Goal: Task Accomplishment & Management: Manage account settings

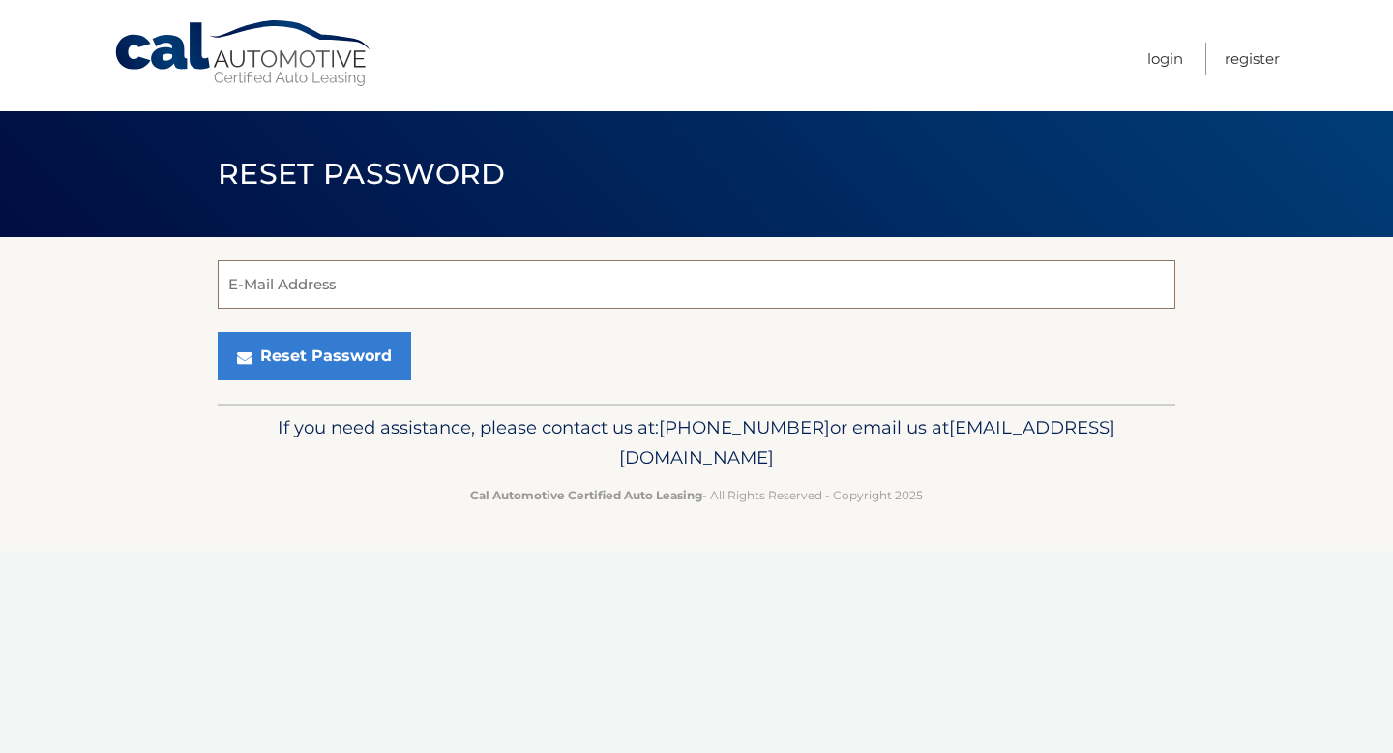
click at [496, 282] on input "E-Mail Address" at bounding box center [697, 284] width 958 height 48
type input "[PERSON_NAME][EMAIL_ADDRESS][PERSON_NAME][DOMAIN_NAME]"
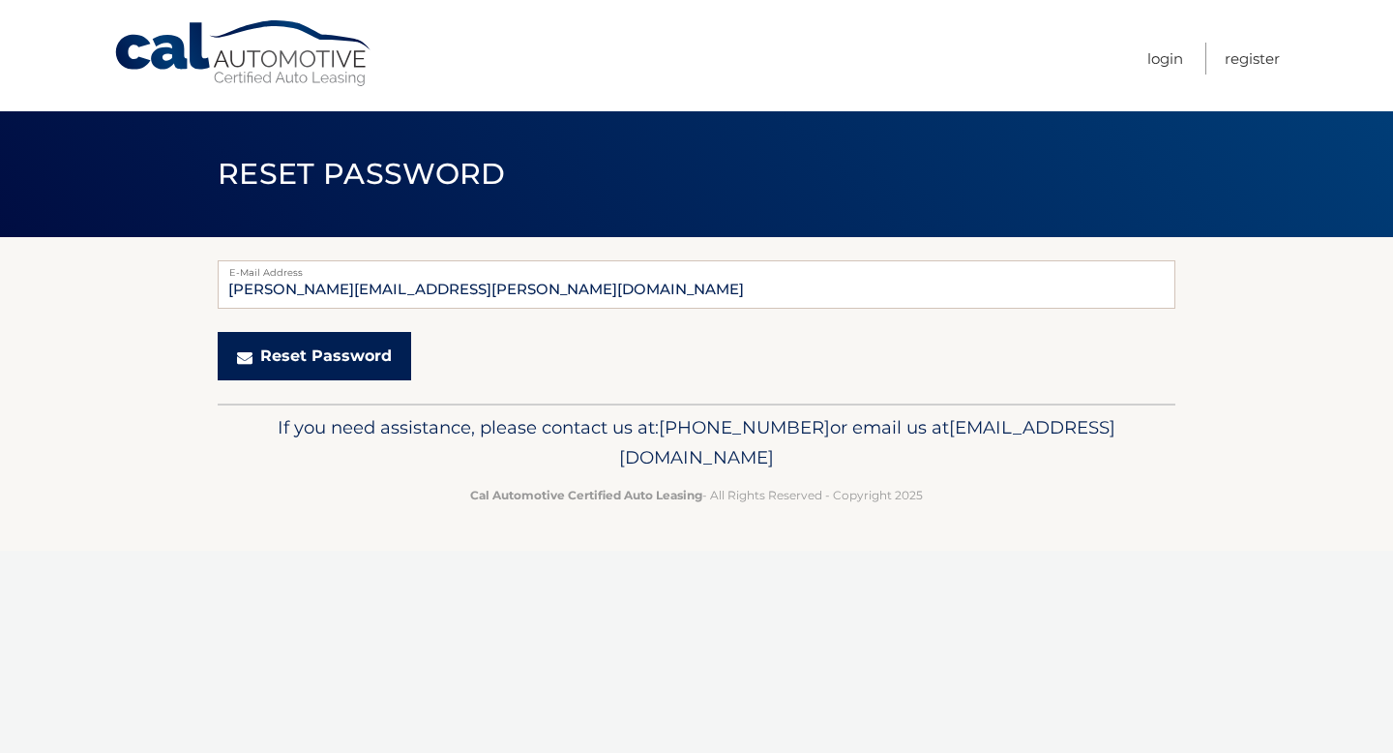
click at [343, 357] on button "Reset Password" at bounding box center [315, 356] width 194 height 48
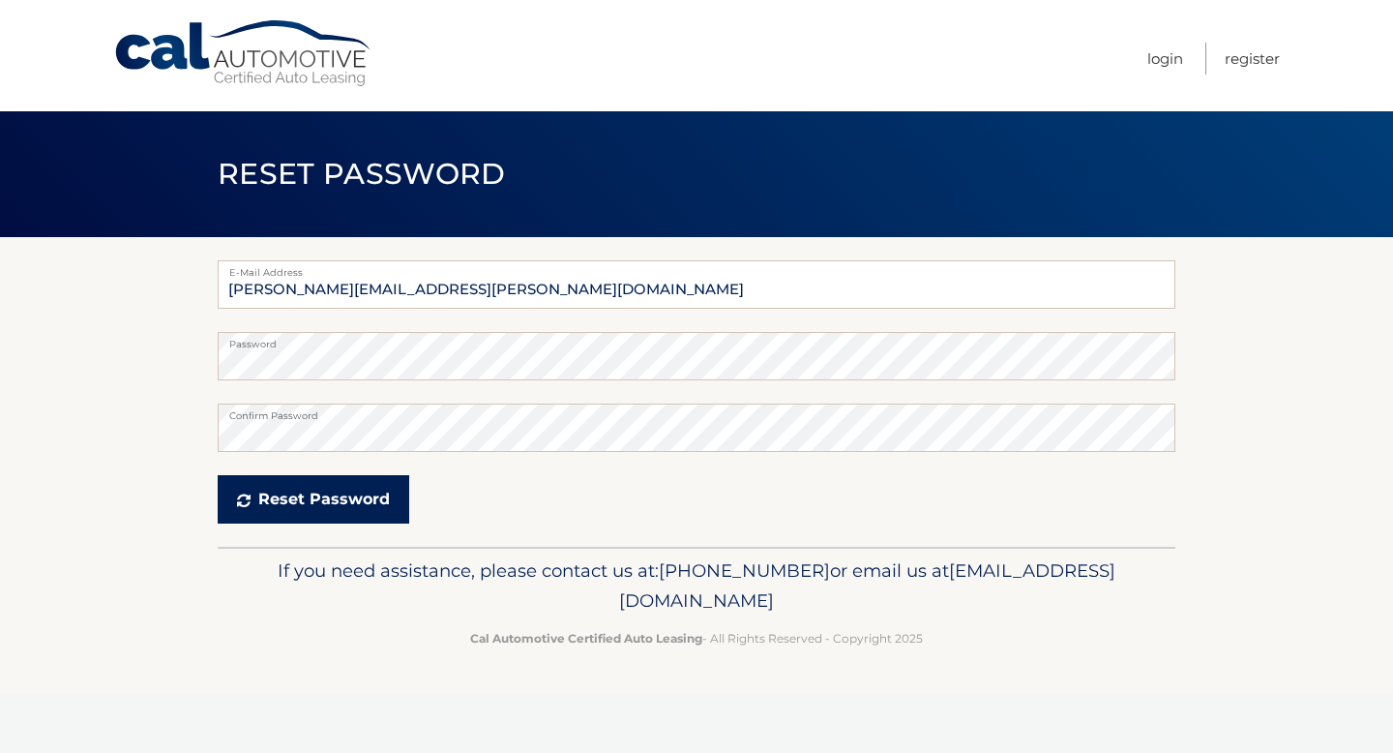
click at [294, 510] on button "Reset Password" at bounding box center [314, 499] width 192 height 48
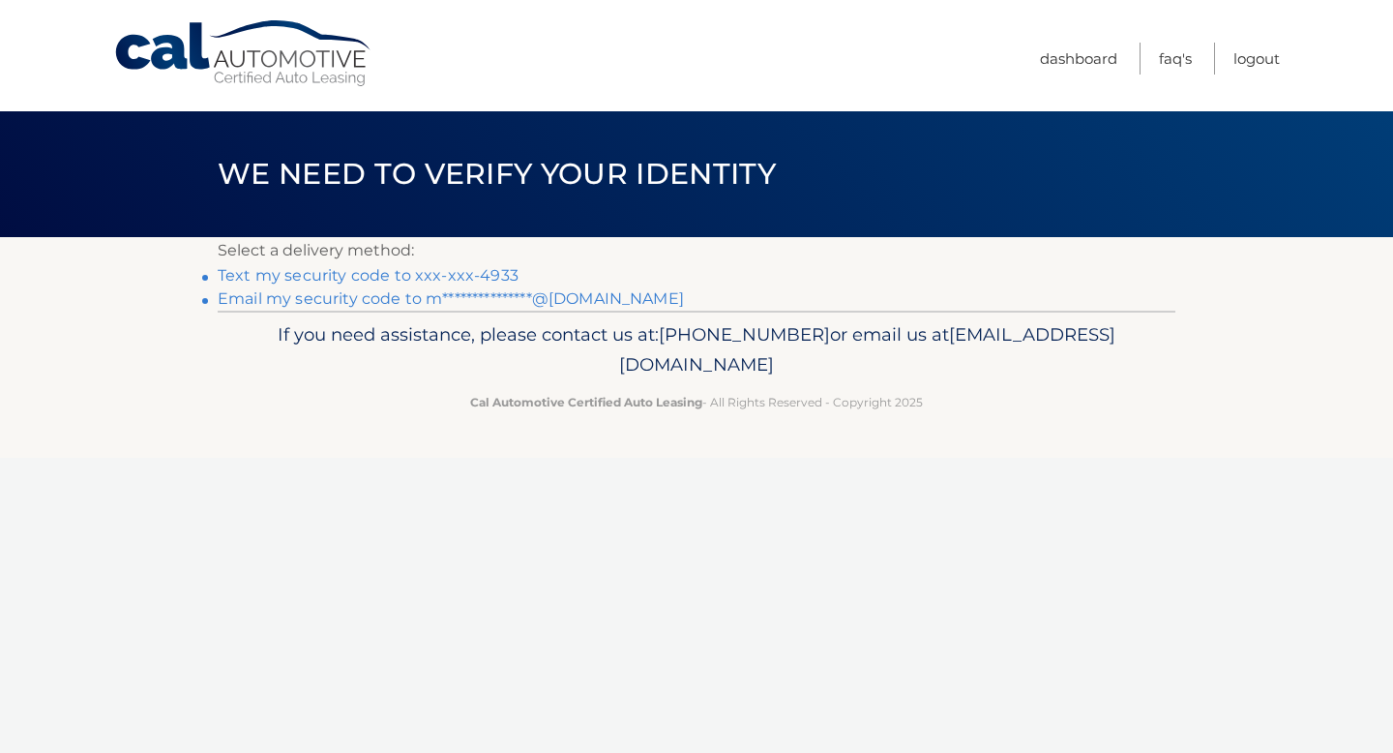
click at [400, 302] on link "**********" at bounding box center [451, 298] width 466 height 18
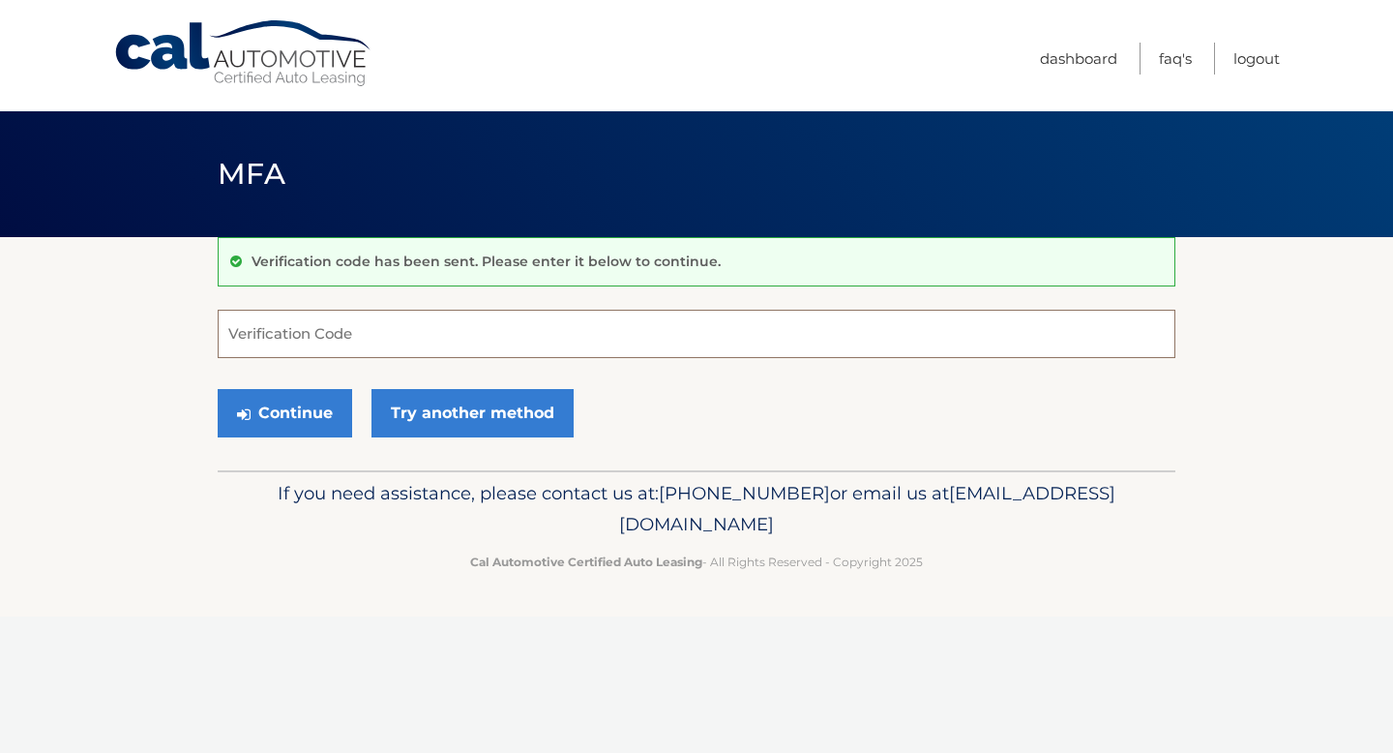
click at [377, 350] on input "Verification Code" at bounding box center [697, 334] width 958 height 48
type input "106968"
click at [323, 423] on button "Continue" at bounding box center [285, 413] width 134 height 48
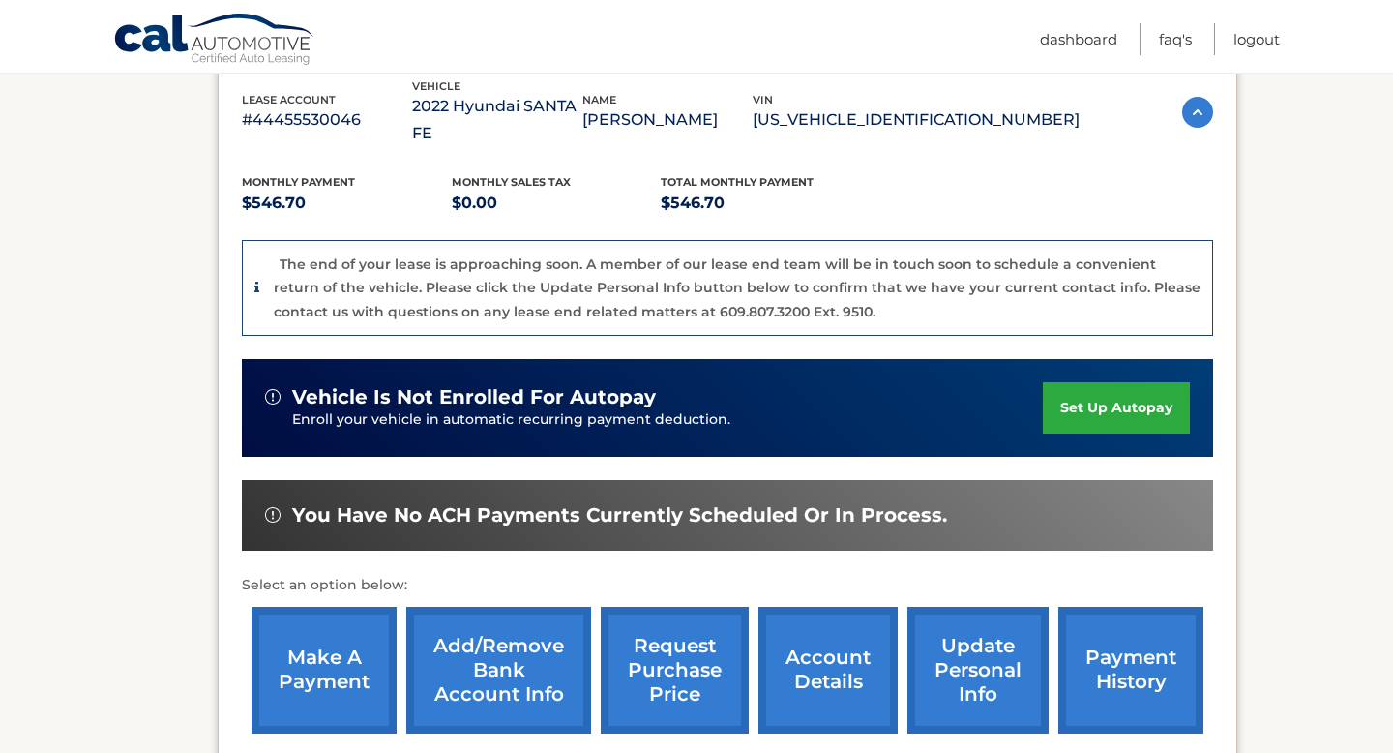
scroll to position [345, 0]
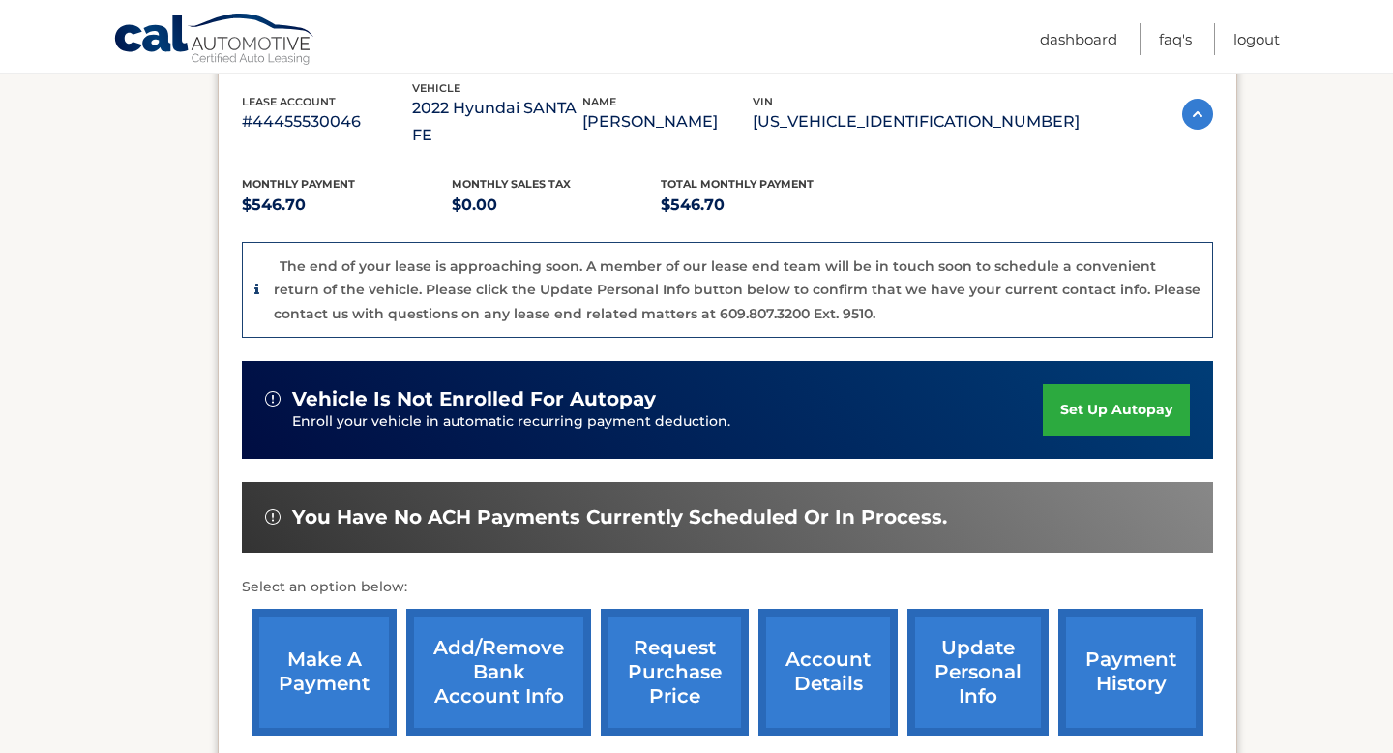
click at [1203, 102] on img at bounding box center [1197, 114] width 31 height 31
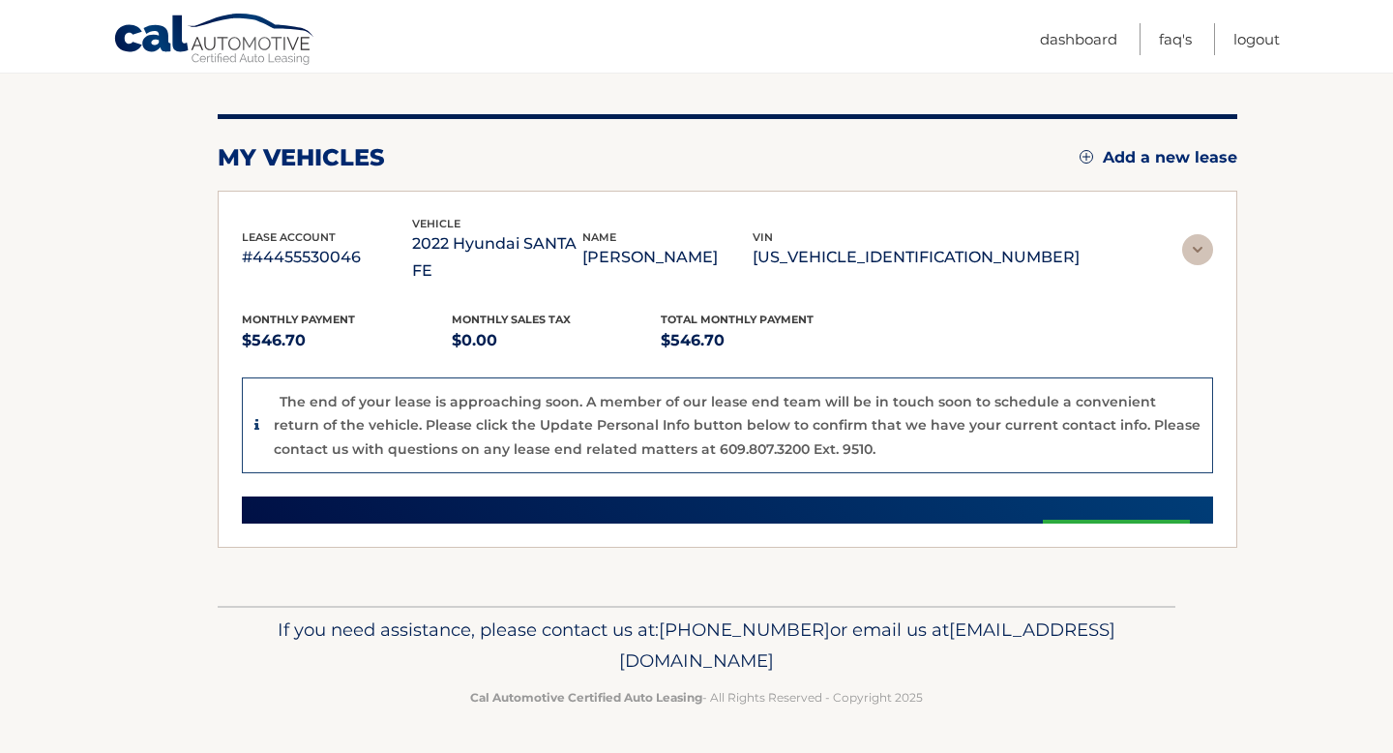
scroll to position [0, 0]
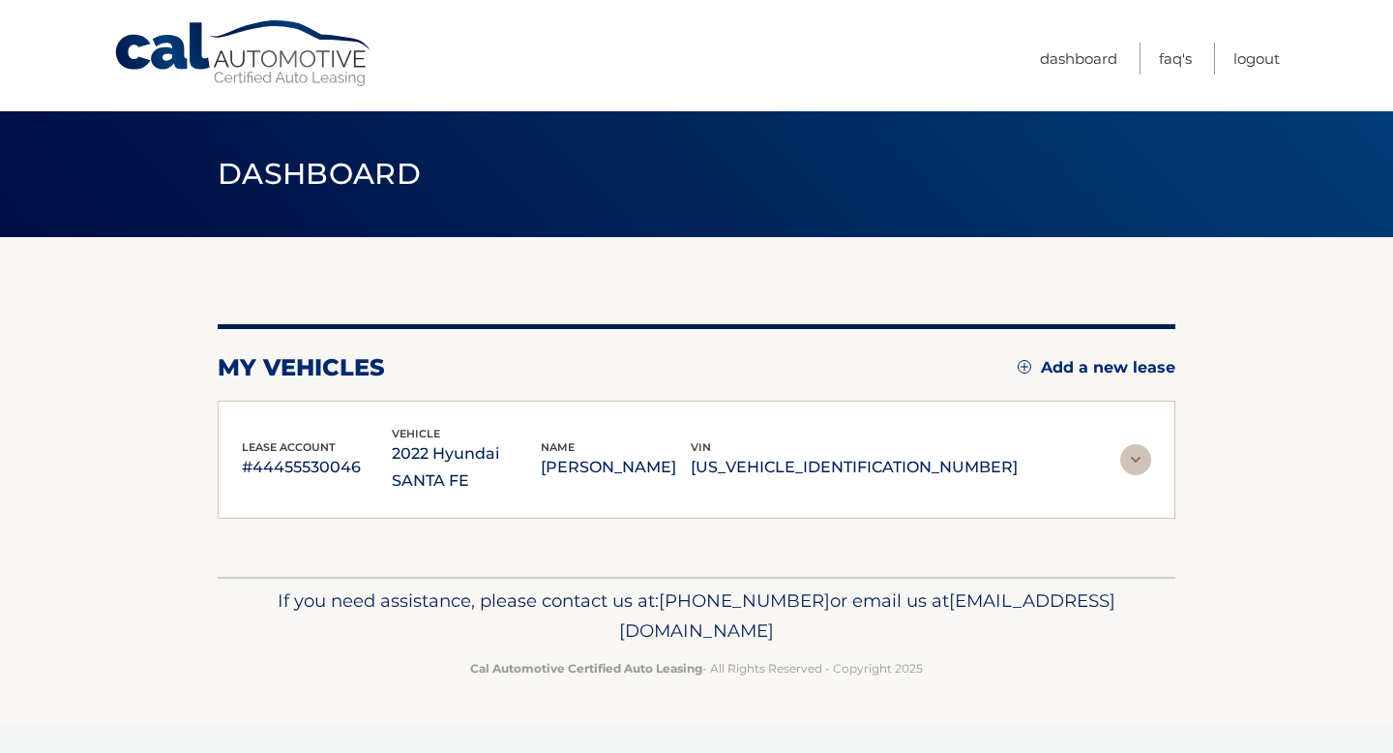
click at [1133, 445] on img at bounding box center [1135, 459] width 31 height 31
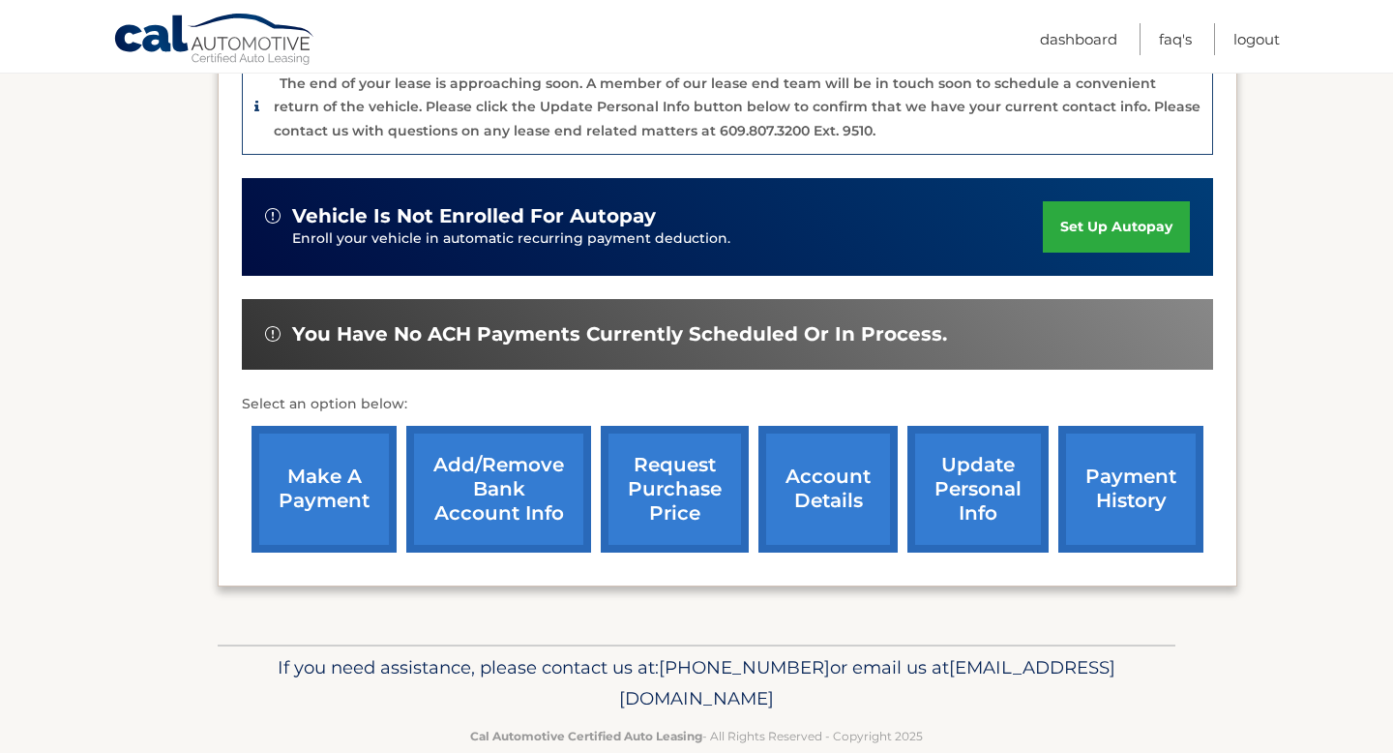
scroll to position [534, 0]
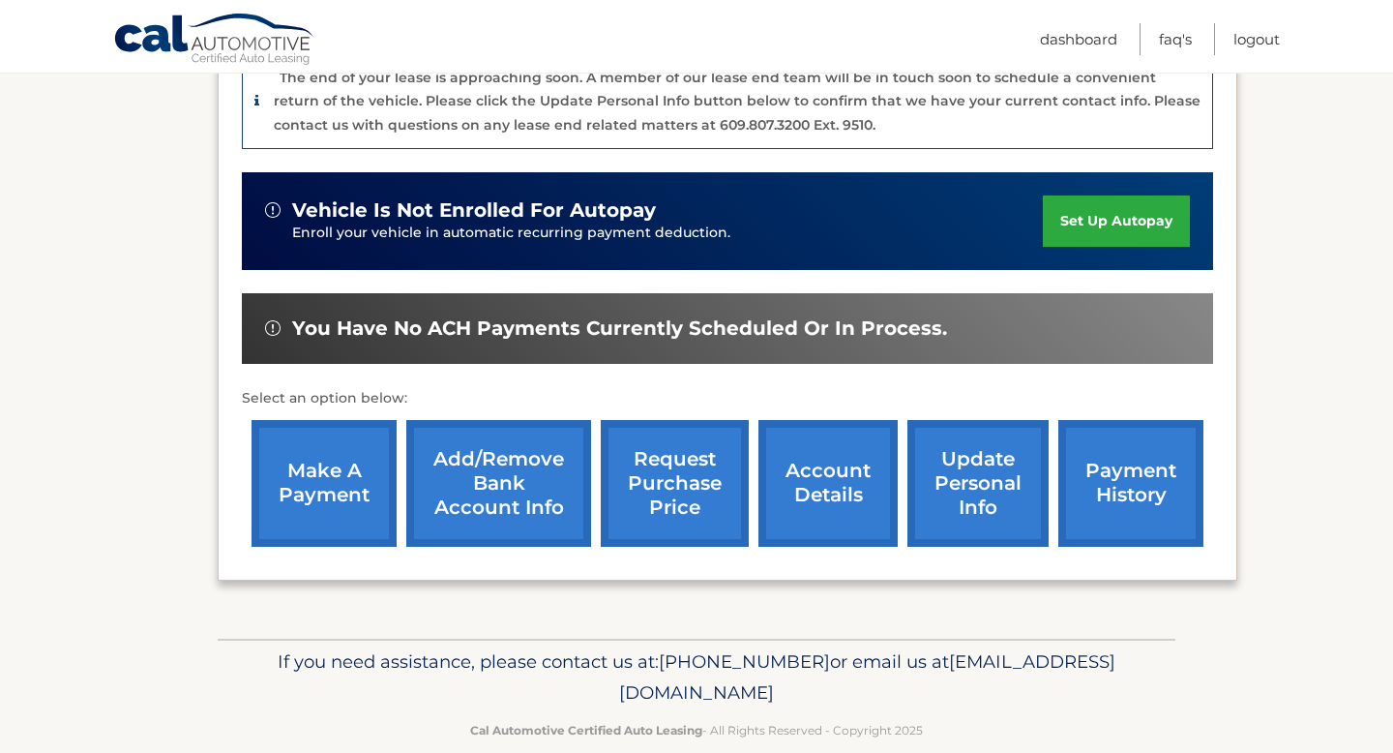
click at [821, 469] on link "account details" at bounding box center [828, 483] width 139 height 127
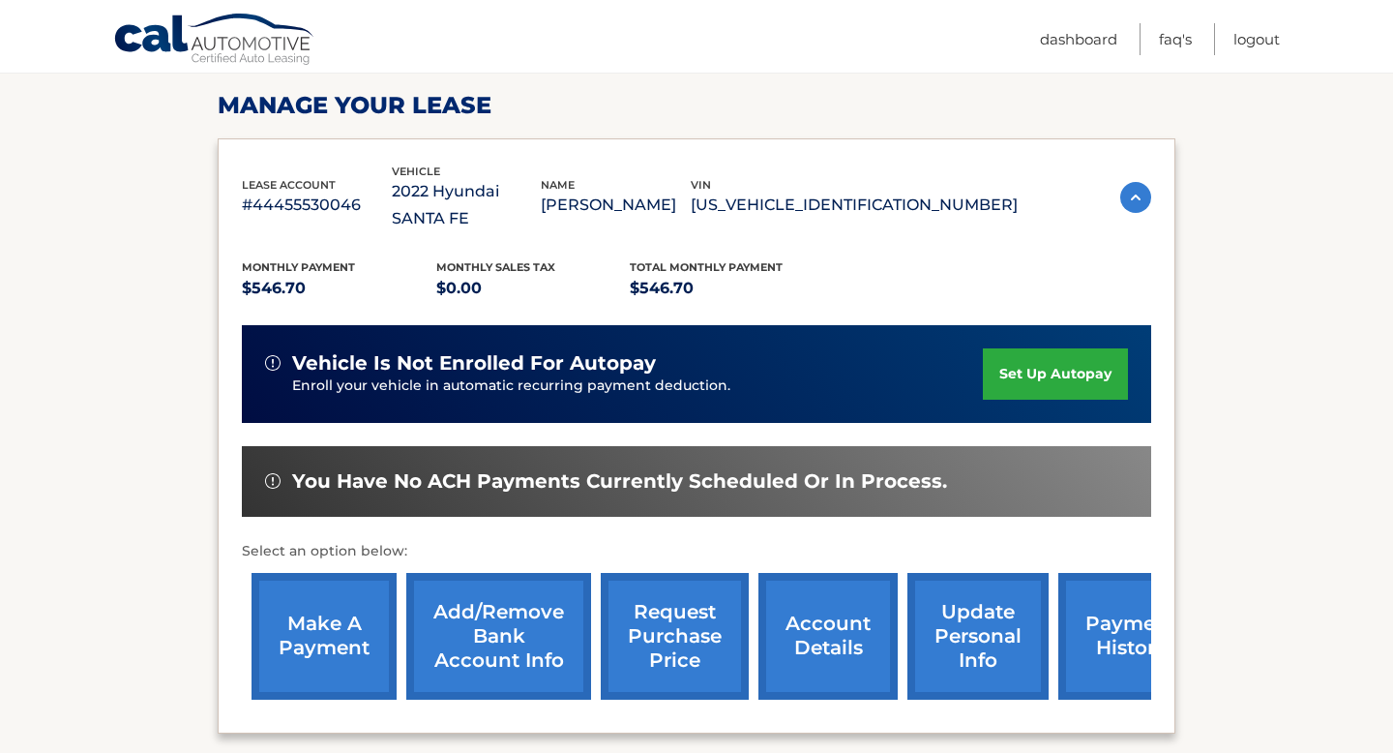
scroll to position [533, 0]
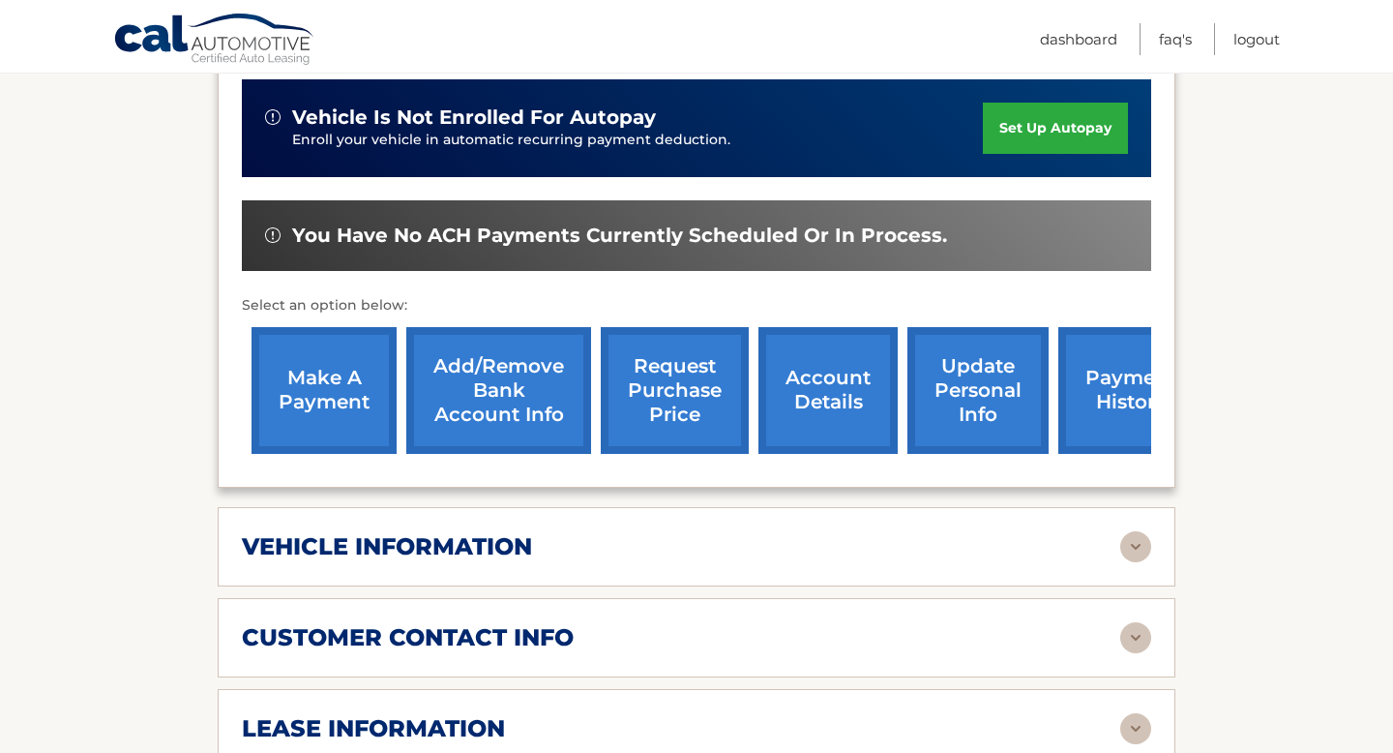
click at [803, 532] on div "vehicle information" at bounding box center [681, 546] width 878 height 29
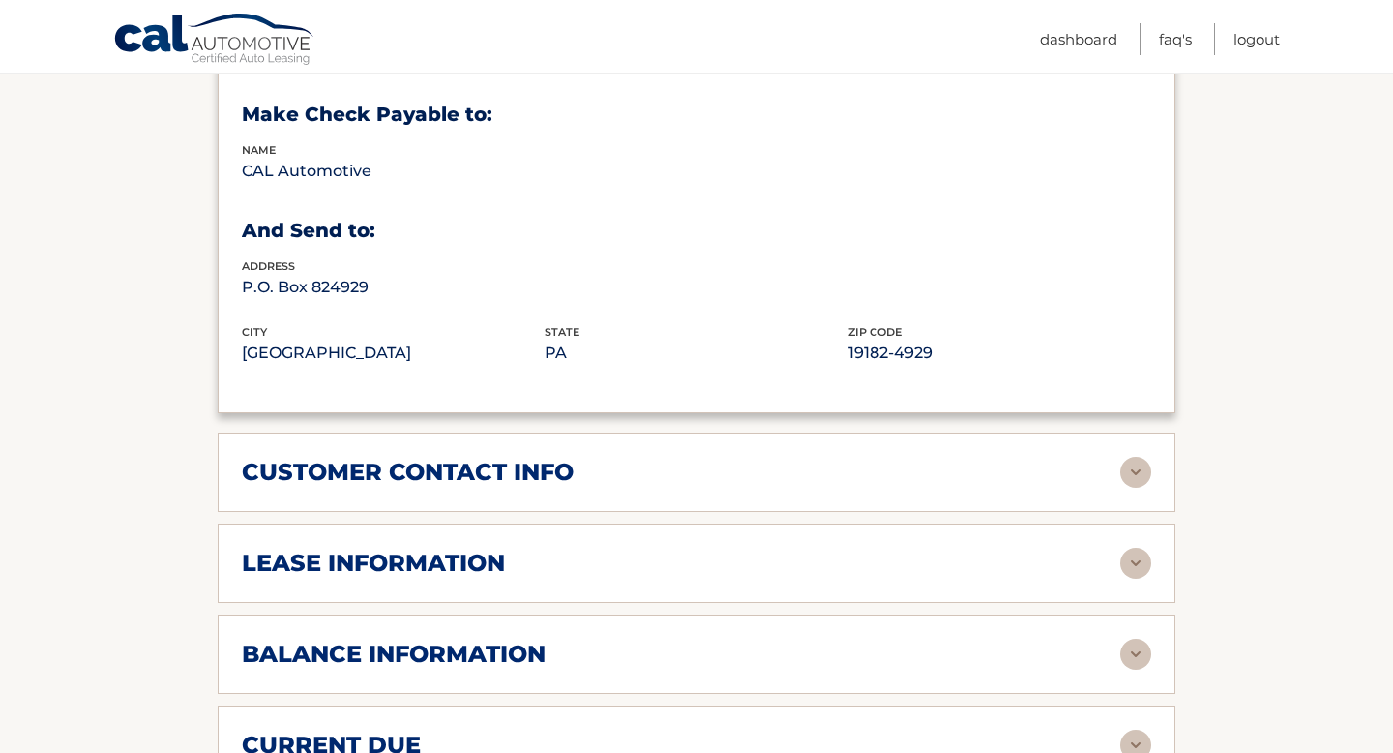
scroll to position [1273, 0]
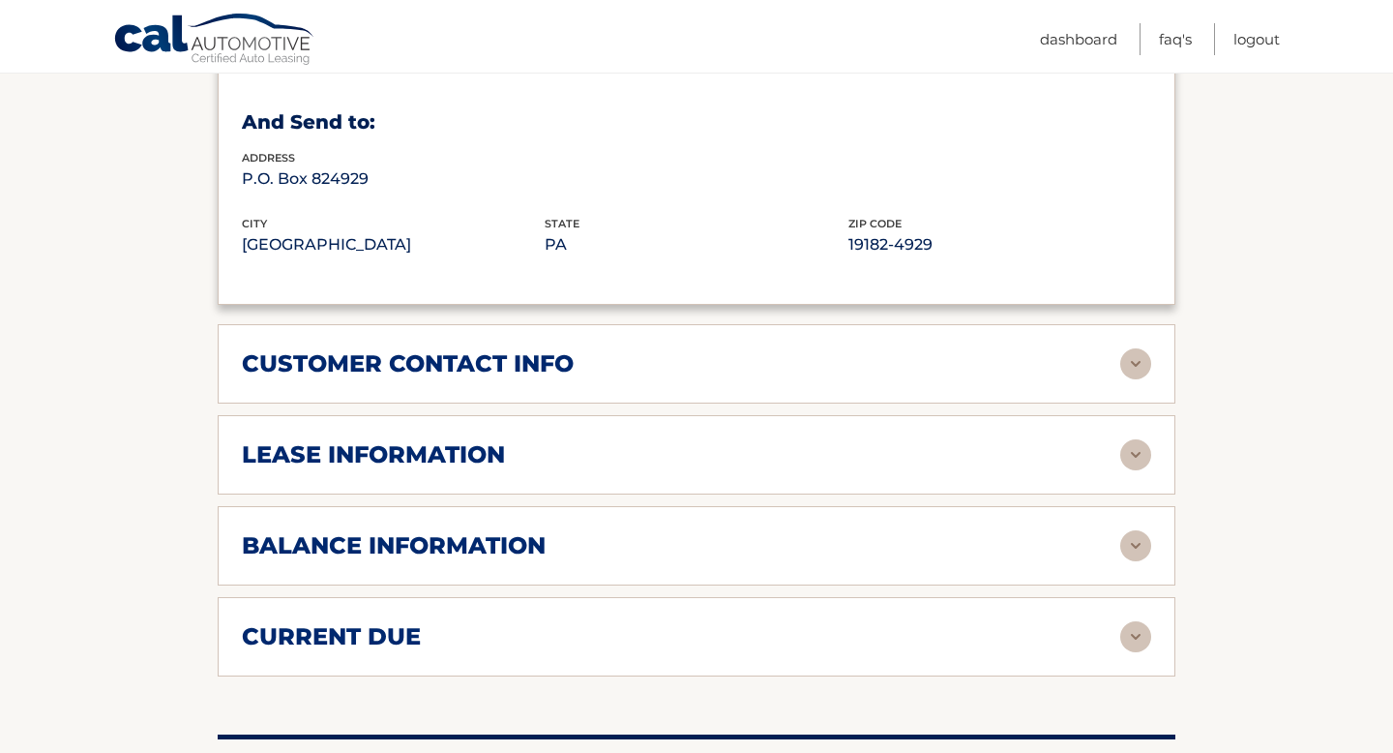
click at [794, 349] on div "customer contact info" at bounding box center [681, 363] width 878 height 29
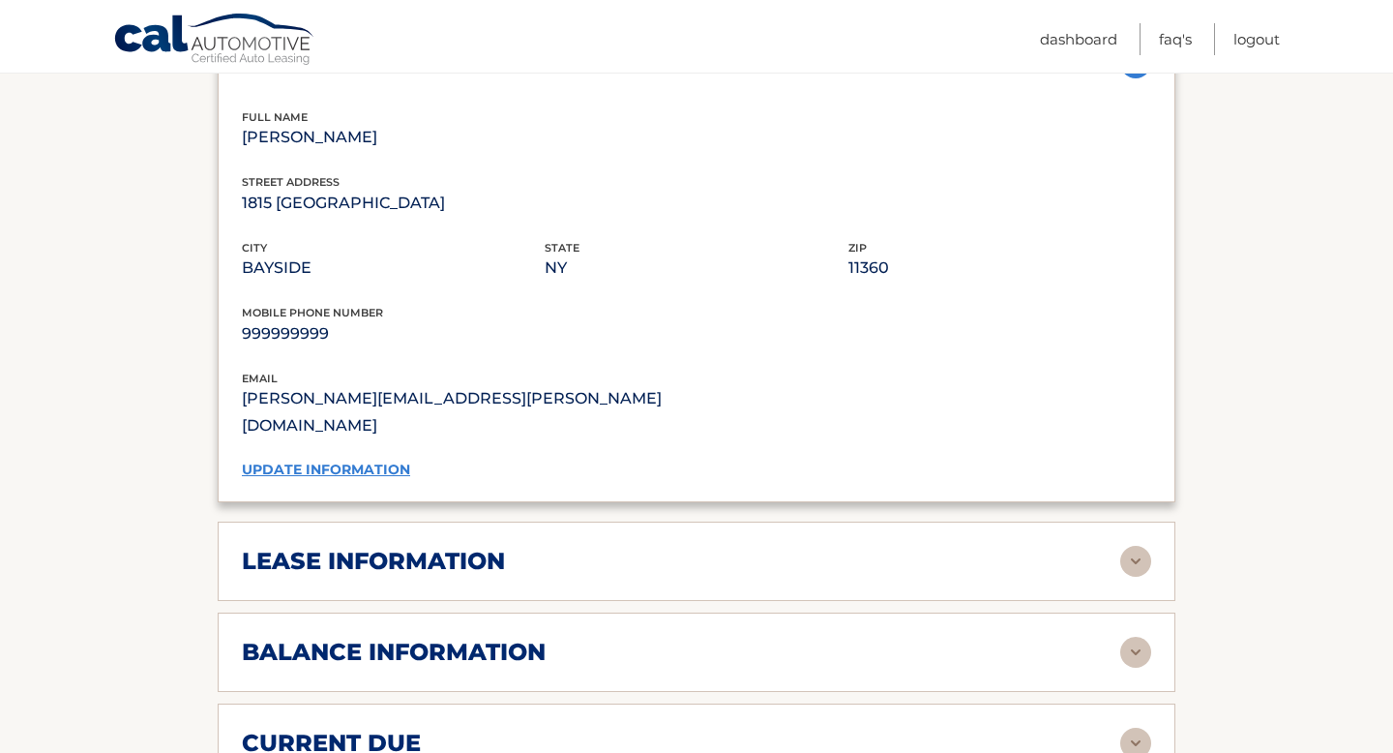
scroll to position [1739, 0]
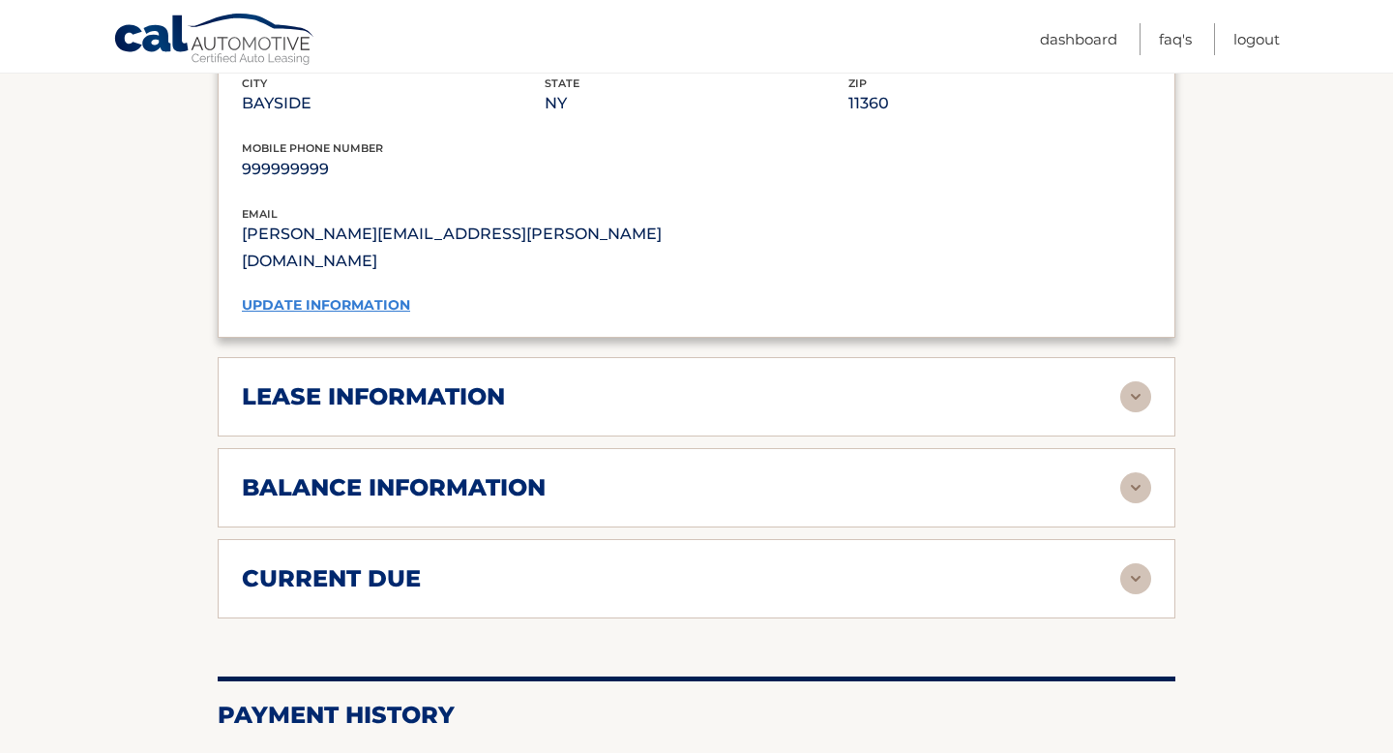
click at [795, 382] on div "lease information" at bounding box center [681, 396] width 878 height 29
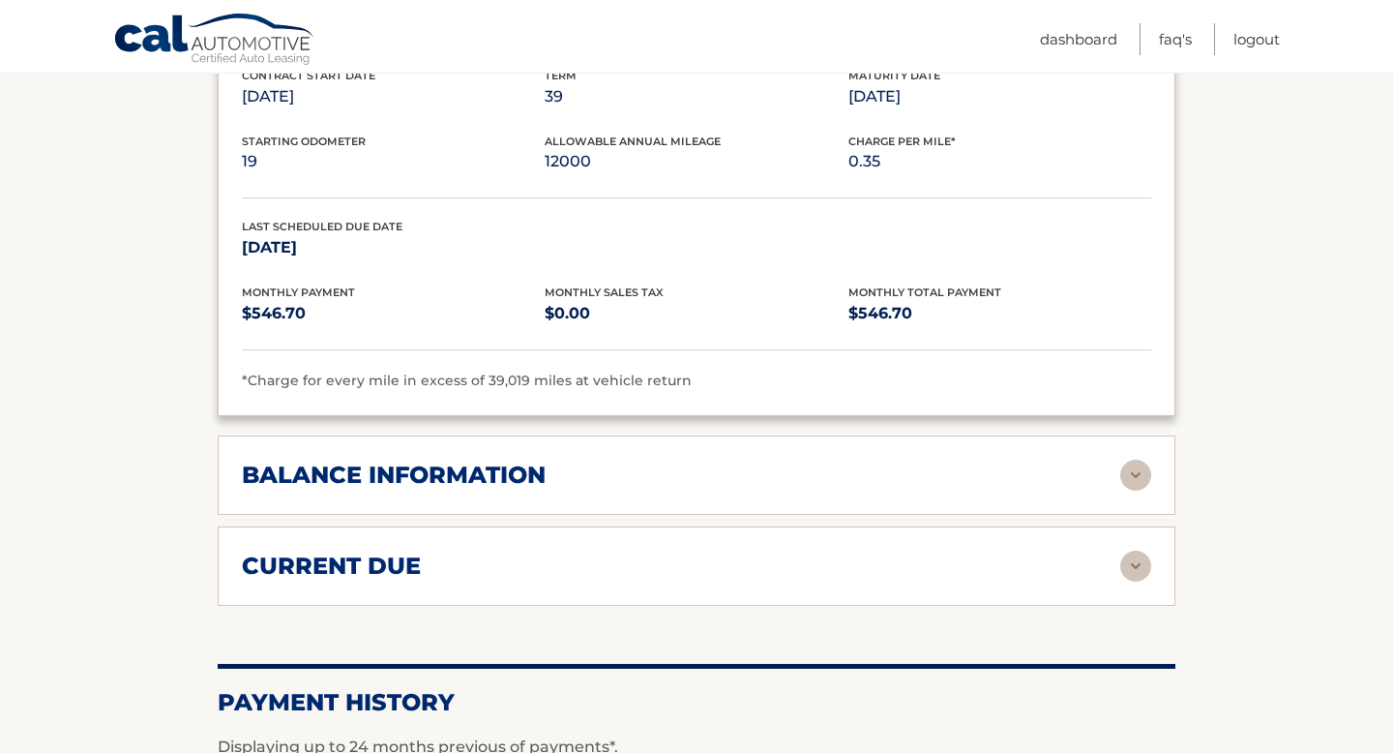
scroll to position [2140, 0]
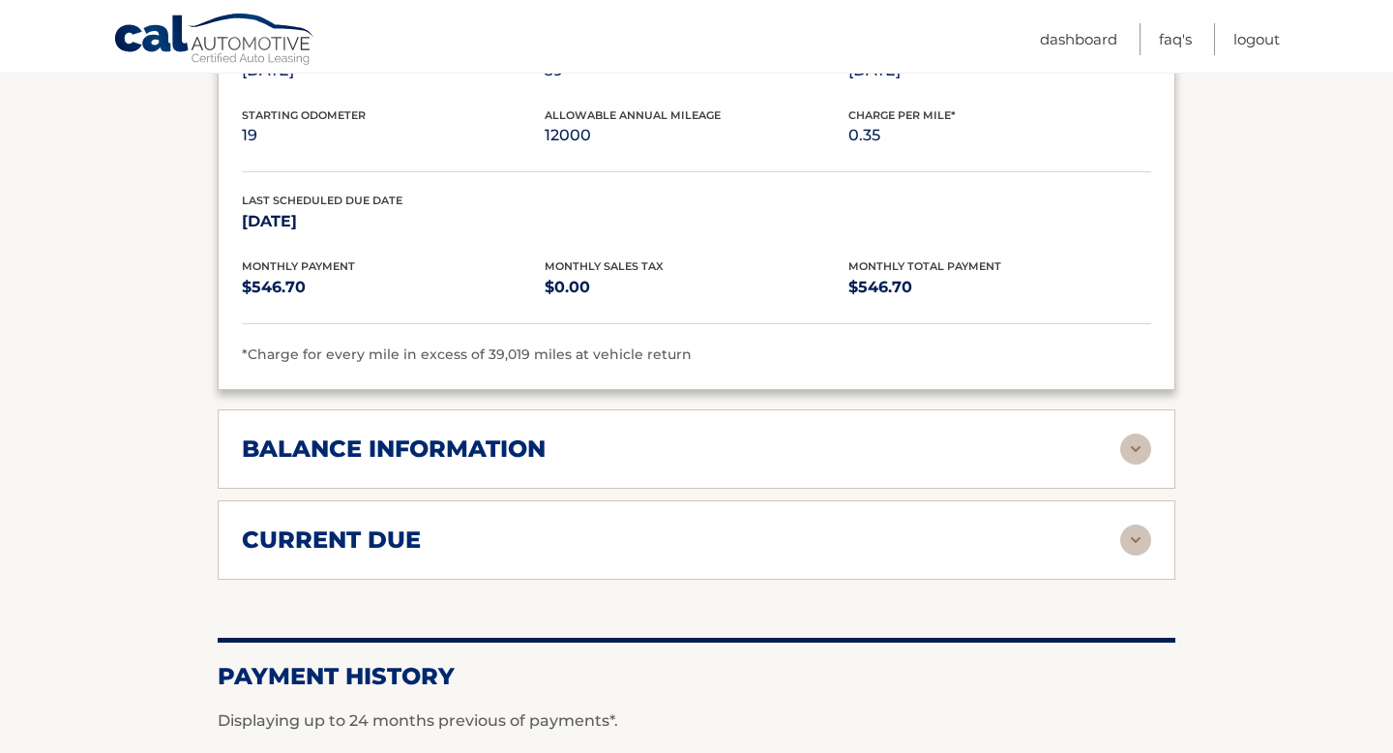
click at [783, 434] on div "balance information" at bounding box center [681, 448] width 878 height 29
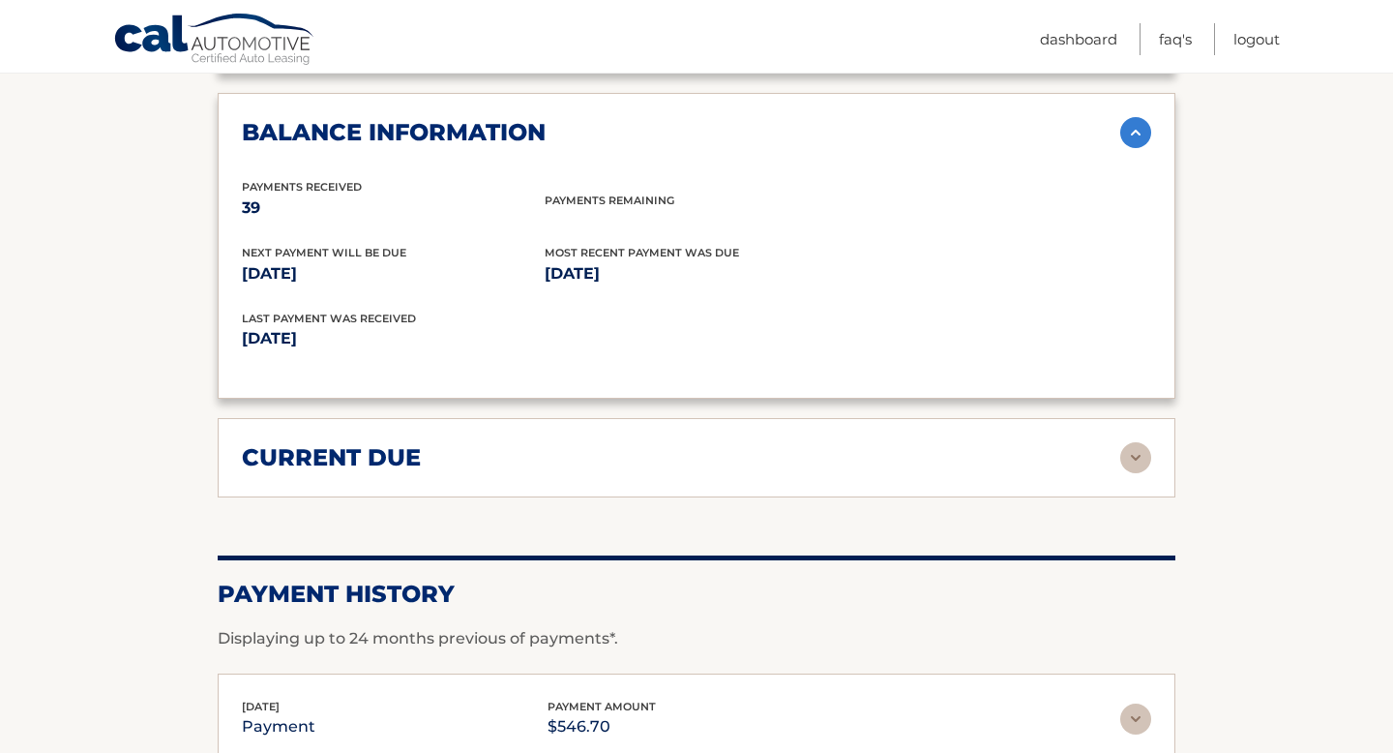
scroll to position [2468, 0]
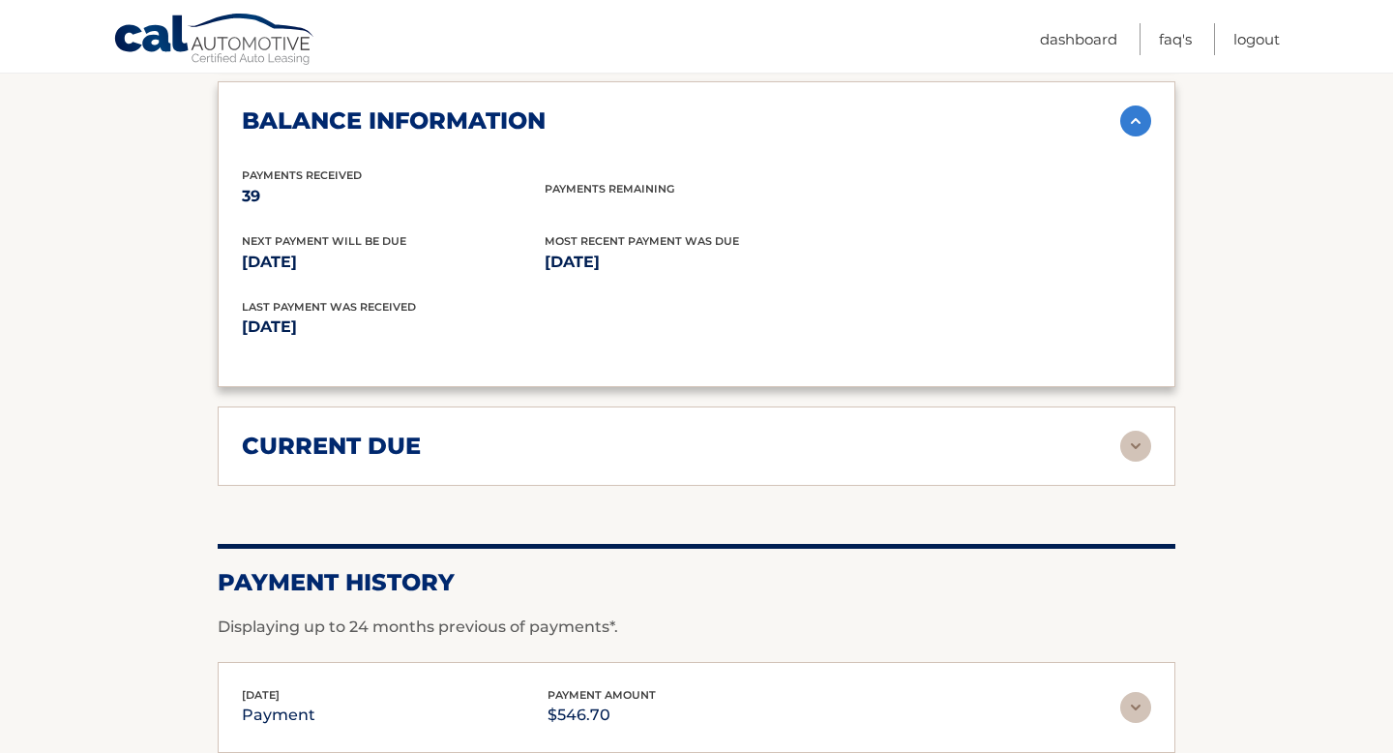
click at [783, 432] on div "current due" at bounding box center [681, 446] width 878 height 29
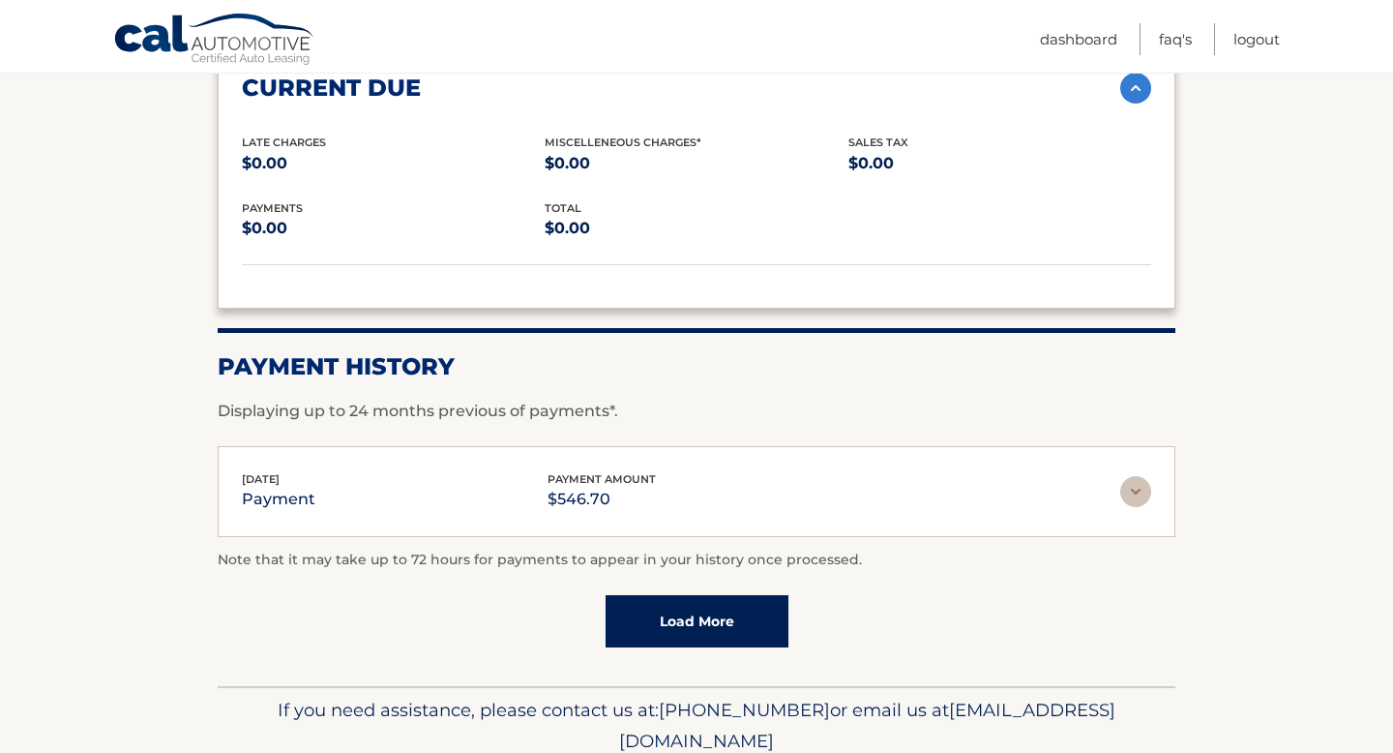
scroll to position [2841, 0]
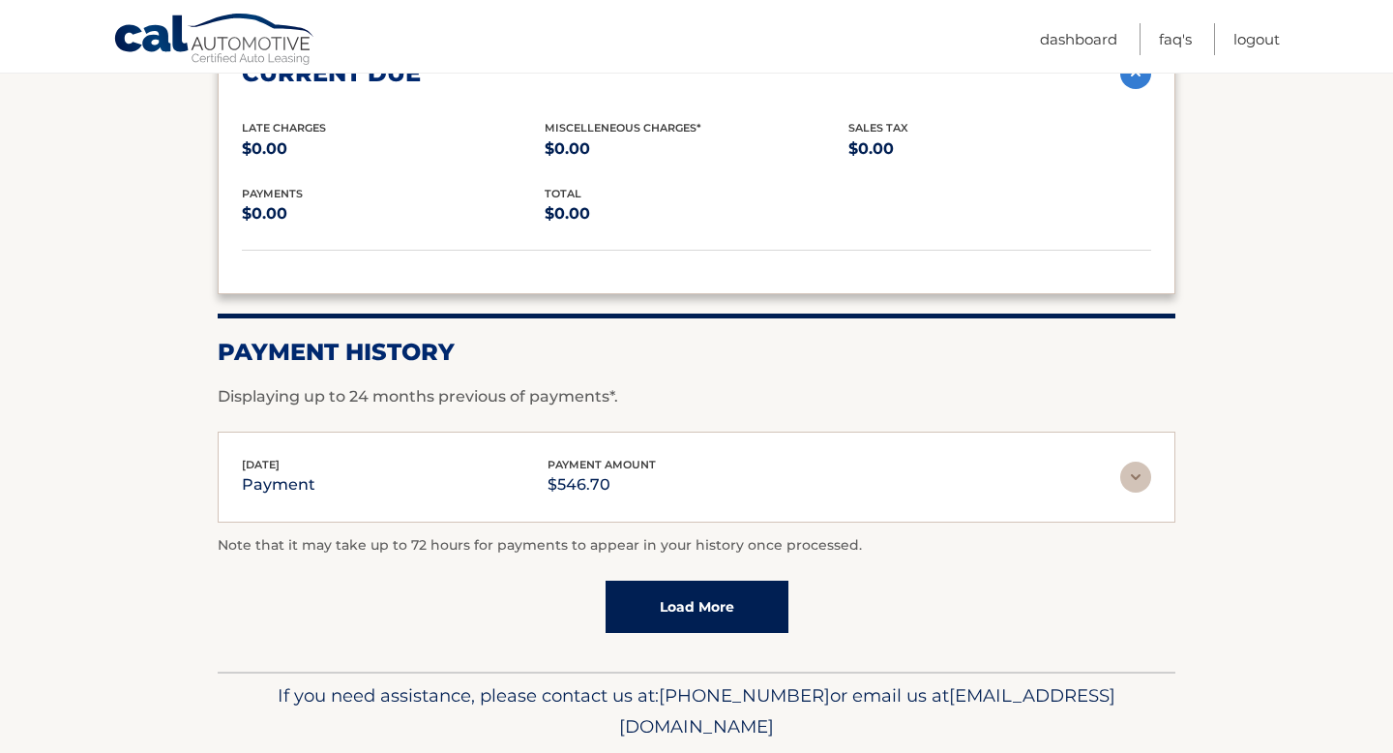
click at [702, 581] on link "Load More" at bounding box center [697, 607] width 183 height 52
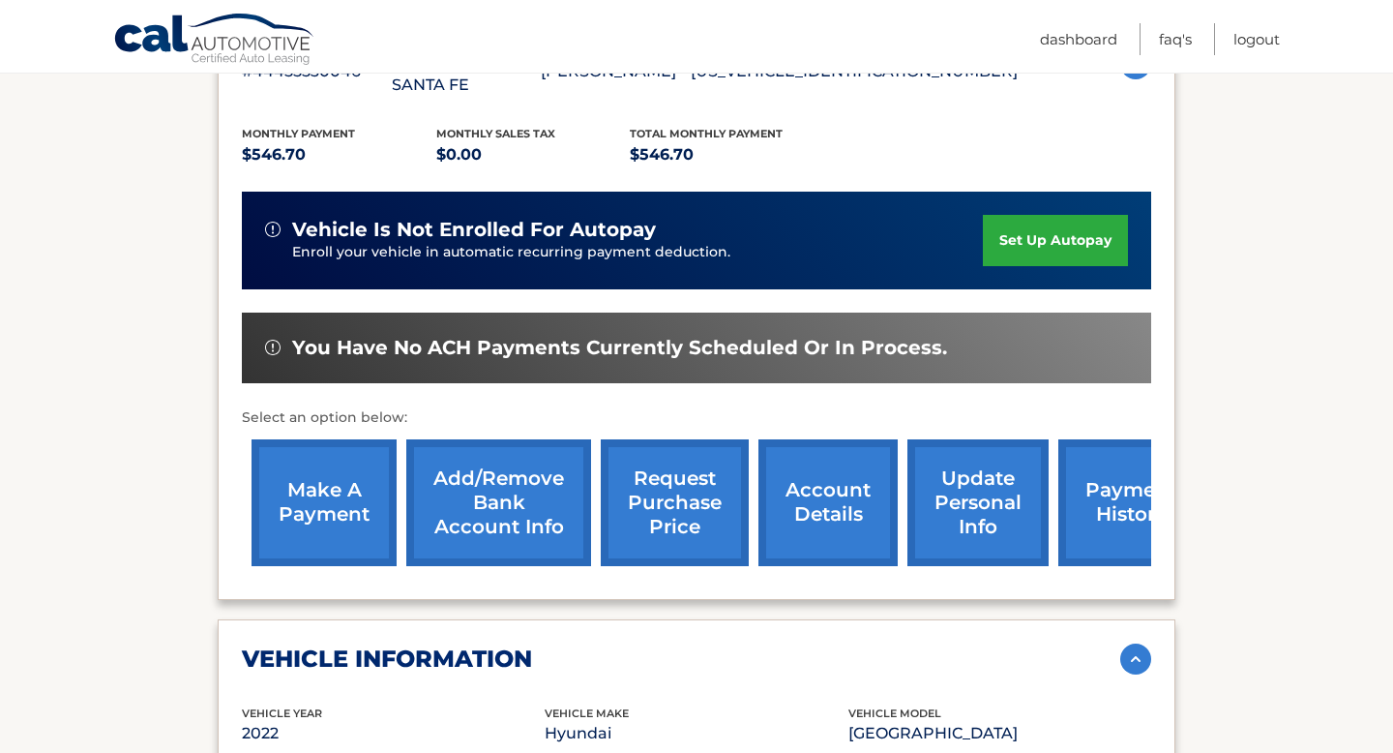
scroll to position [451, 0]
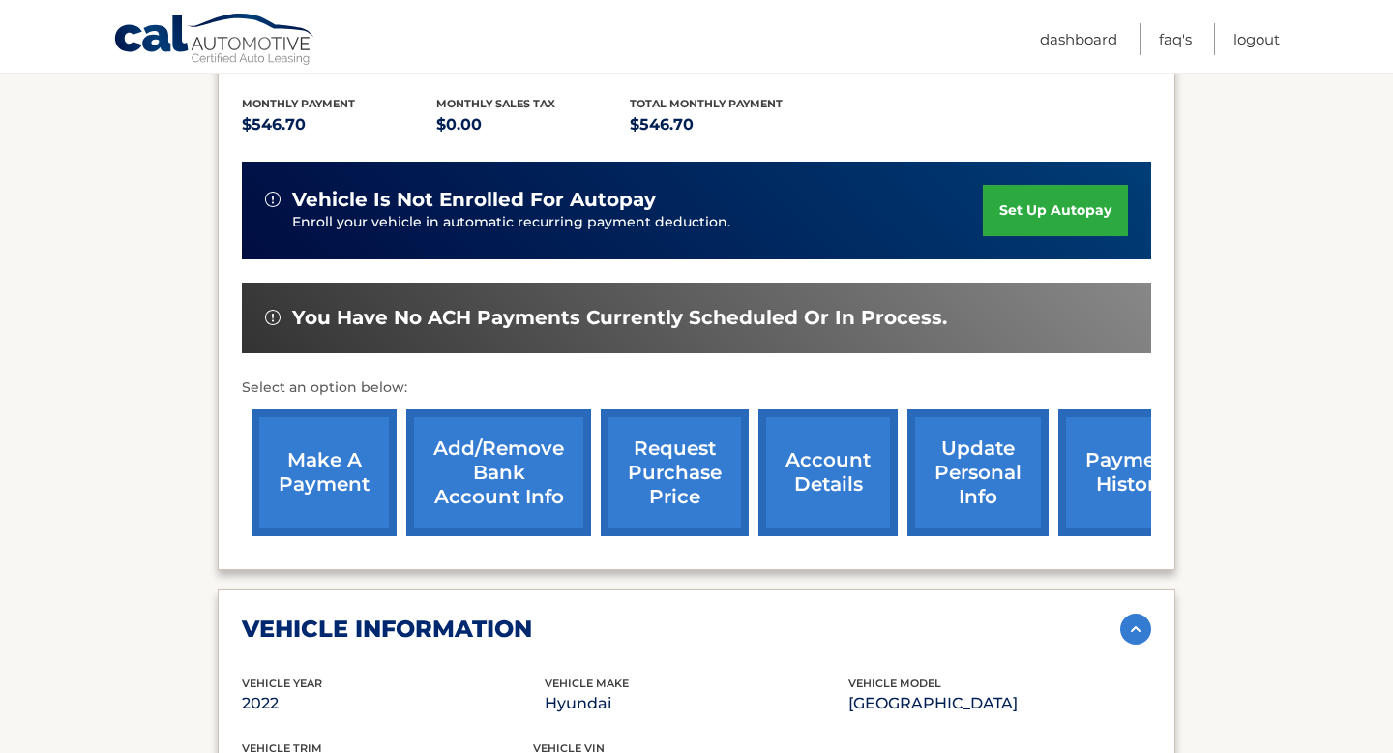
click at [696, 458] on link "request purchase price" at bounding box center [675, 472] width 148 height 127
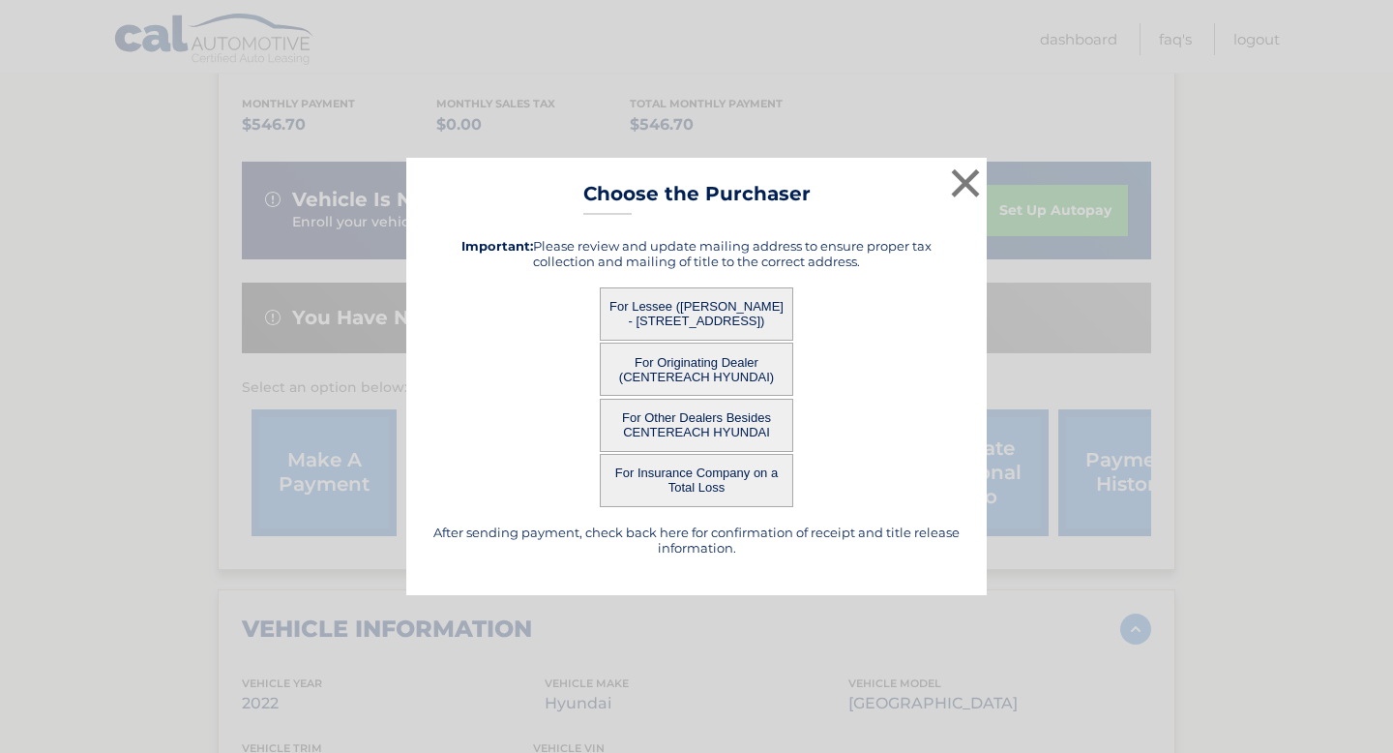
click at [740, 316] on button "For Lessee (MICHELLE SUKHDEO - 1815 215TH ST, APT 6H, BAYSIDE, NY 11360)" at bounding box center [697, 313] width 194 height 53
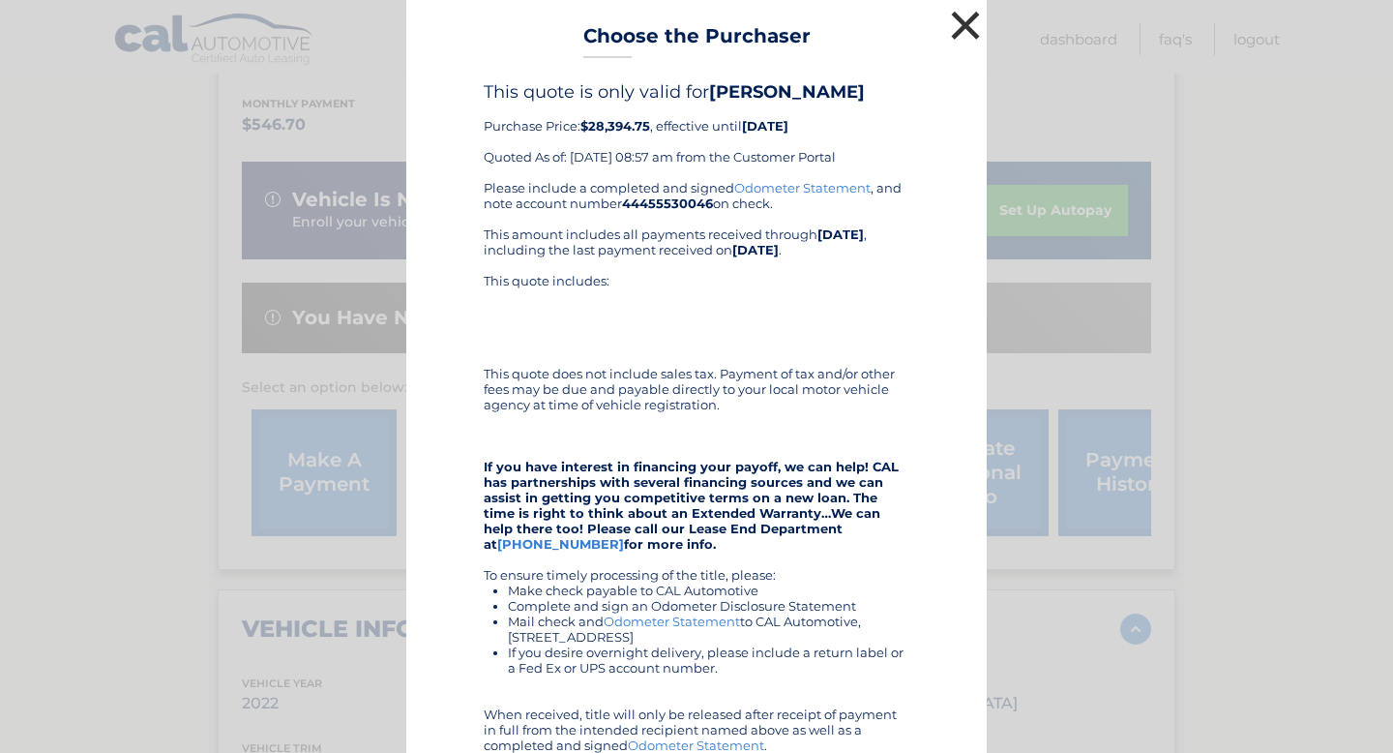
click at [974, 28] on button "×" at bounding box center [965, 25] width 39 height 39
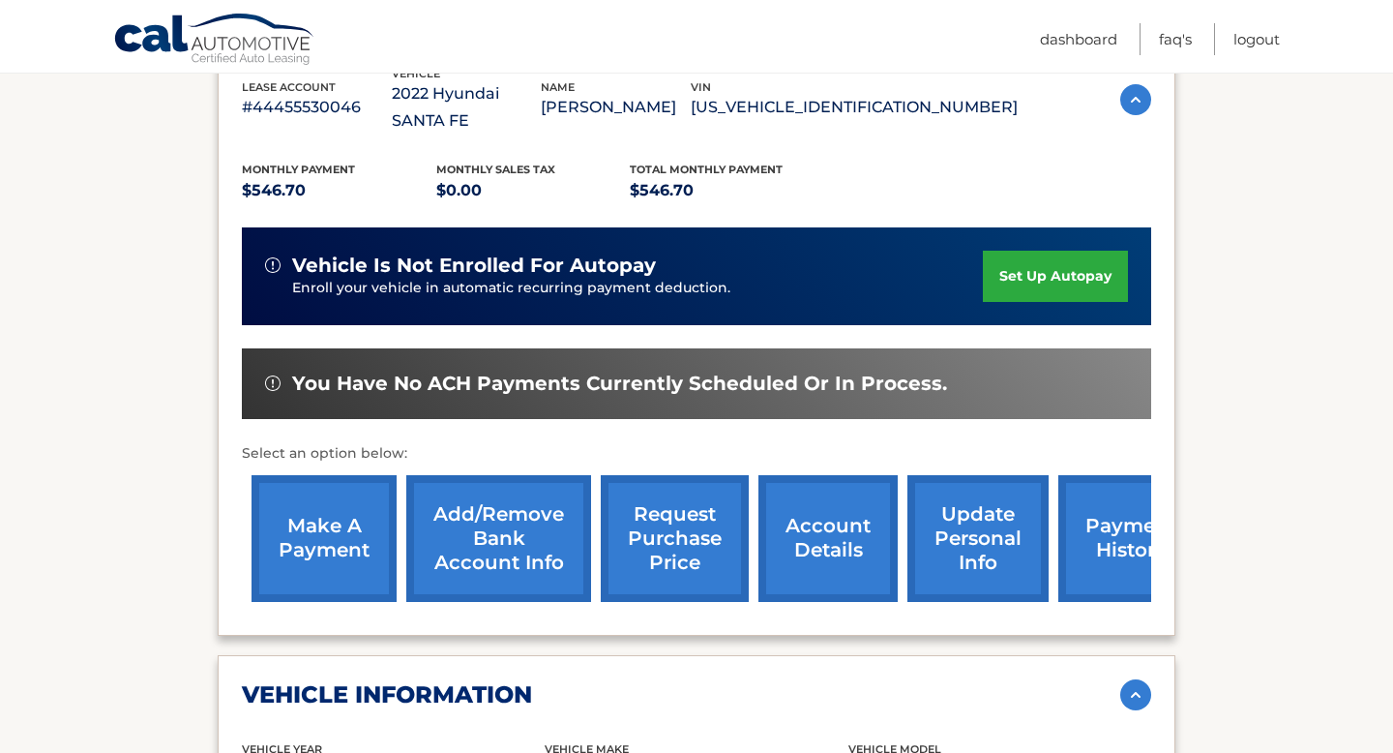
scroll to position [310, 0]
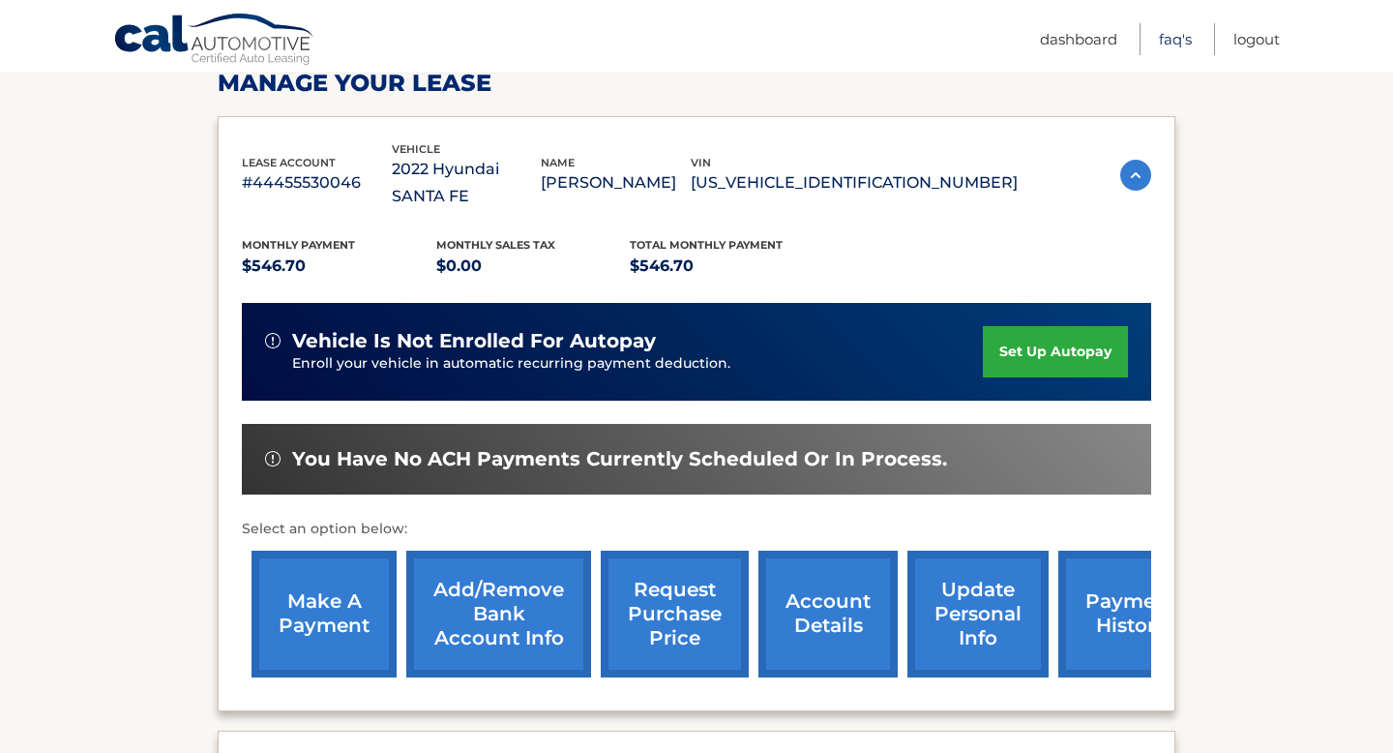
click at [1179, 44] on link "FAQ's" at bounding box center [1175, 39] width 33 height 32
